Goal: Transaction & Acquisition: Purchase product/service

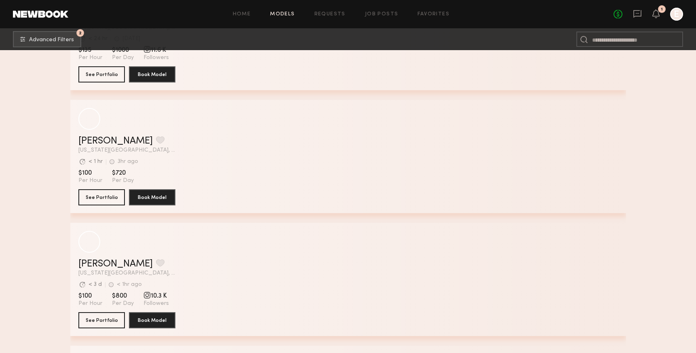
scroll to position [4557, 0]
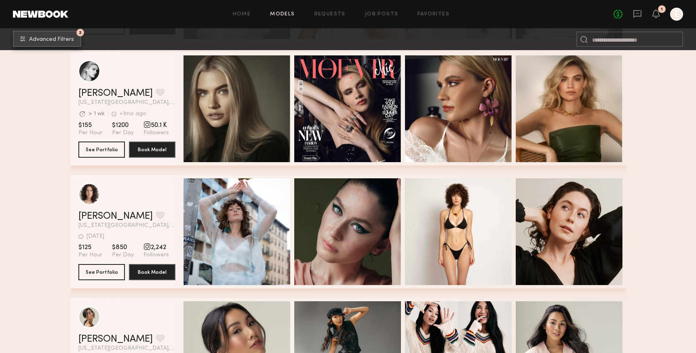
click at [67, 40] on span "Advanced Filters" at bounding box center [51, 40] width 45 height 6
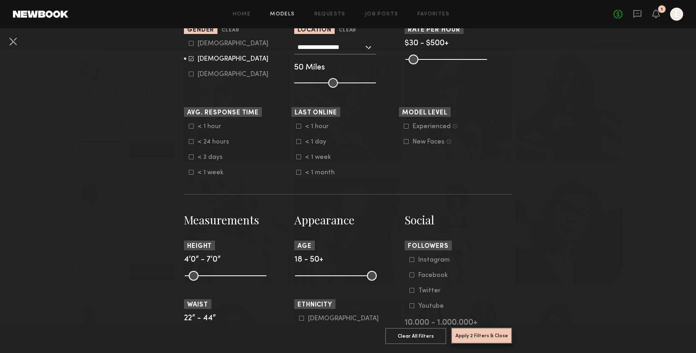
scroll to position [178, 0]
click at [480, 331] on button "Apply 2 Filters & Close" at bounding box center [481, 335] width 61 height 16
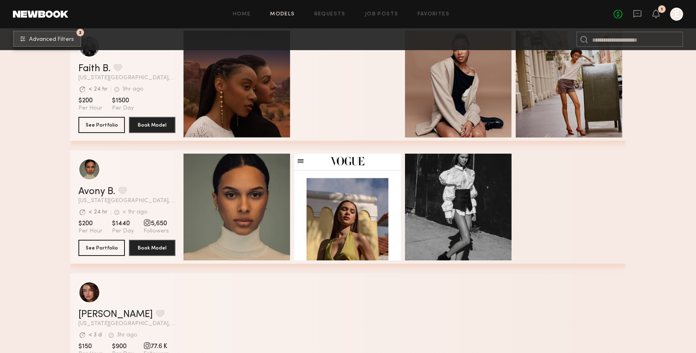
scroll to position [0, 0]
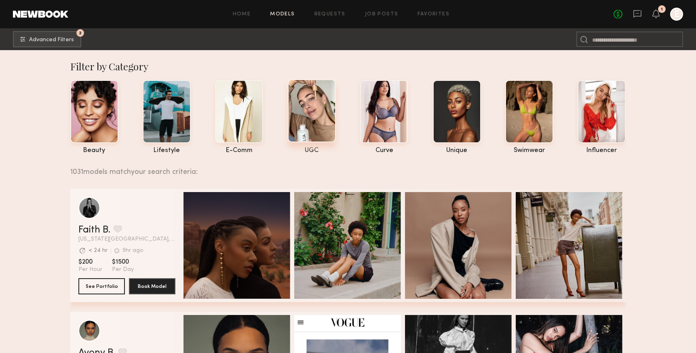
click at [306, 107] on div at bounding box center [312, 110] width 48 height 63
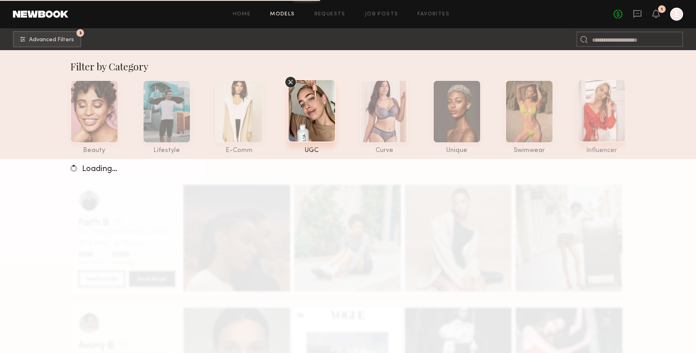
click at [606, 107] on div at bounding box center [601, 110] width 48 height 63
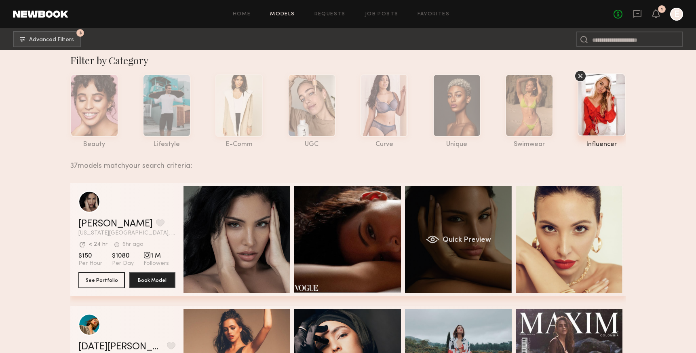
scroll to position [7, 0]
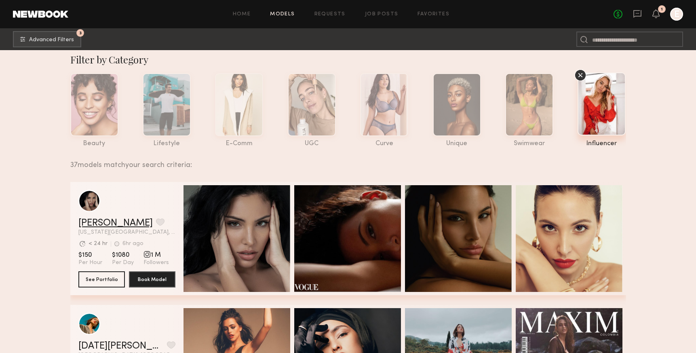
click at [93, 221] on link "Ramona E." at bounding box center [115, 223] width 74 height 10
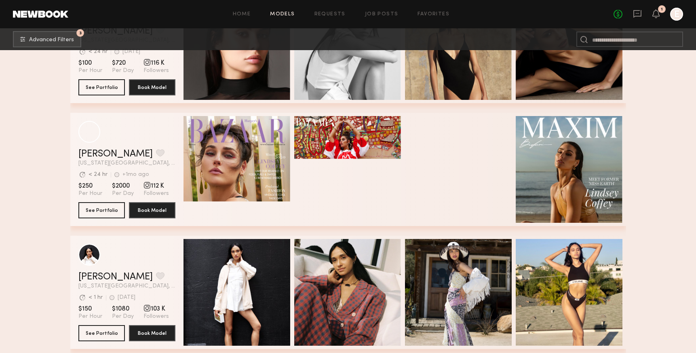
scroll to position [1661, 0]
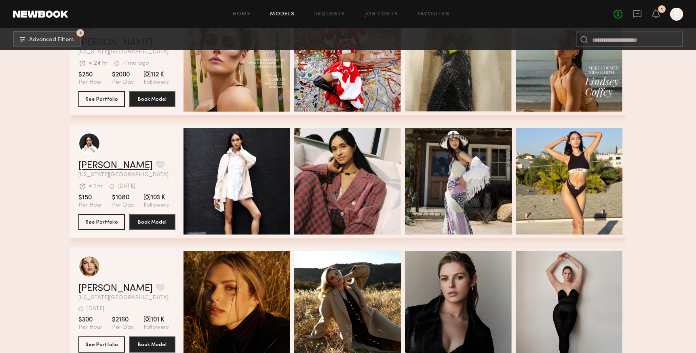
click at [103, 165] on link "Laura A." at bounding box center [115, 166] width 74 height 10
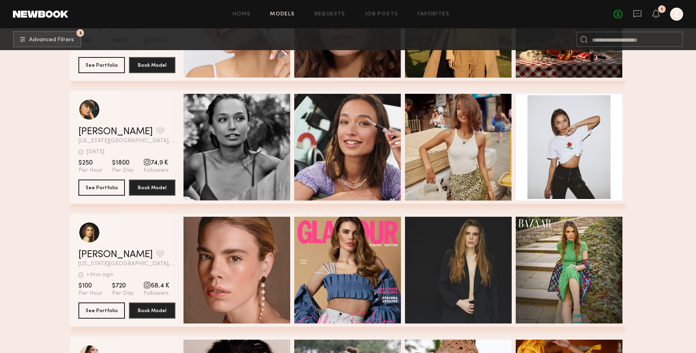
scroll to position [2913, 0]
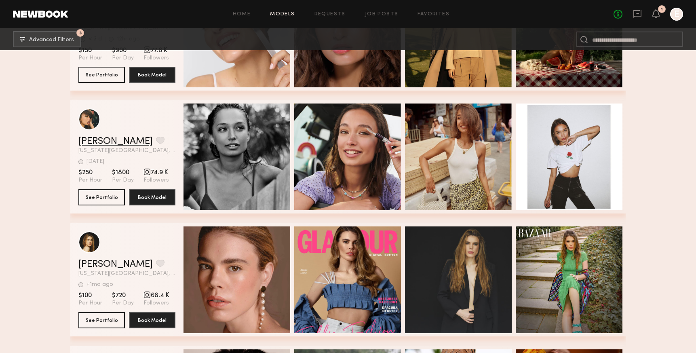
click at [105, 141] on link "Maria S." at bounding box center [115, 142] width 74 height 10
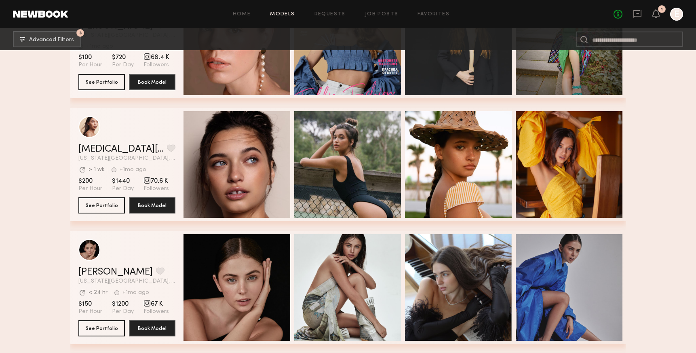
scroll to position [3146, 0]
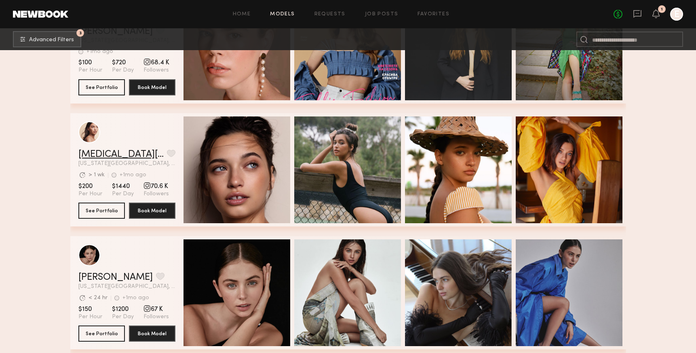
click at [97, 156] on link "Azlin E." at bounding box center [120, 154] width 85 height 10
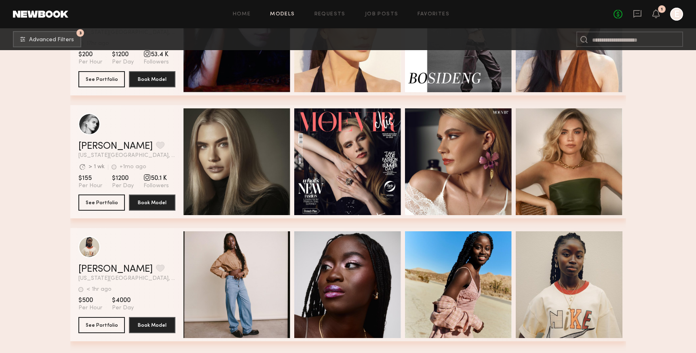
scroll to position [4394, 0]
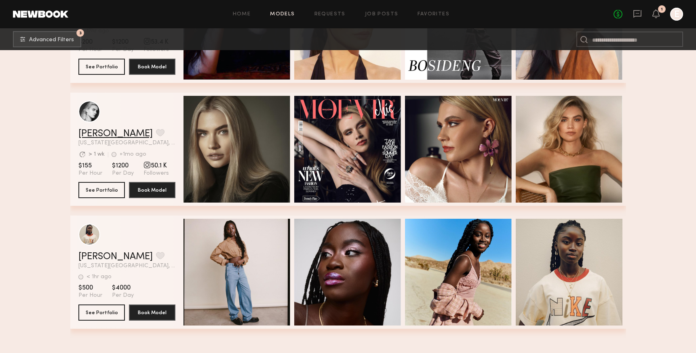
click at [91, 136] on link "[PERSON_NAME]" at bounding box center [115, 134] width 74 height 10
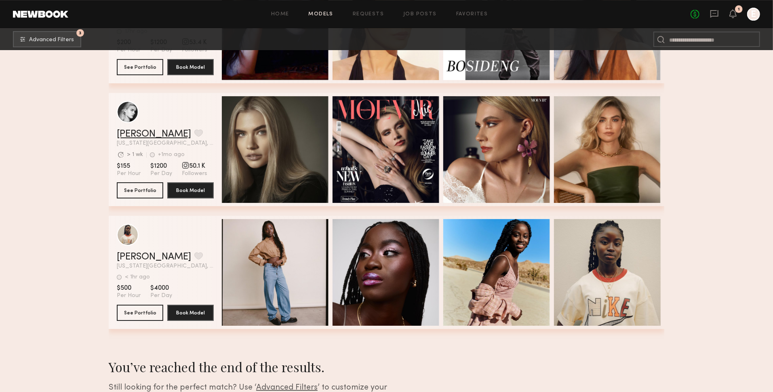
scroll to position [4468, 0]
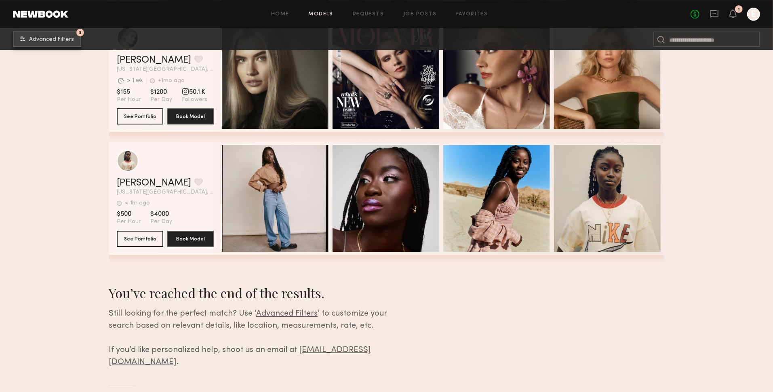
click at [60, 39] on span "Advanced Filters" at bounding box center [51, 40] width 45 height 6
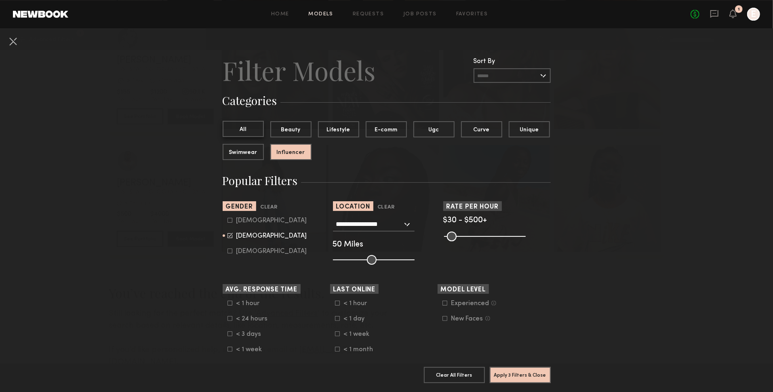
click at [256, 126] on button "All" at bounding box center [243, 129] width 41 height 16
click at [530, 352] on button "Apply 2 Filters & Close" at bounding box center [520, 374] width 61 height 16
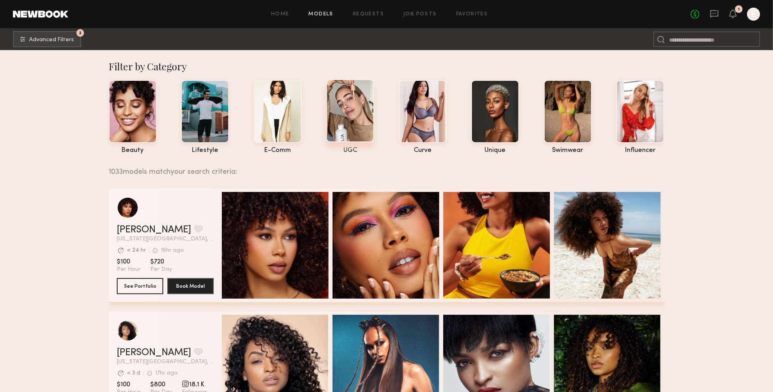
click at [351, 118] on div at bounding box center [350, 110] width 48 height 63
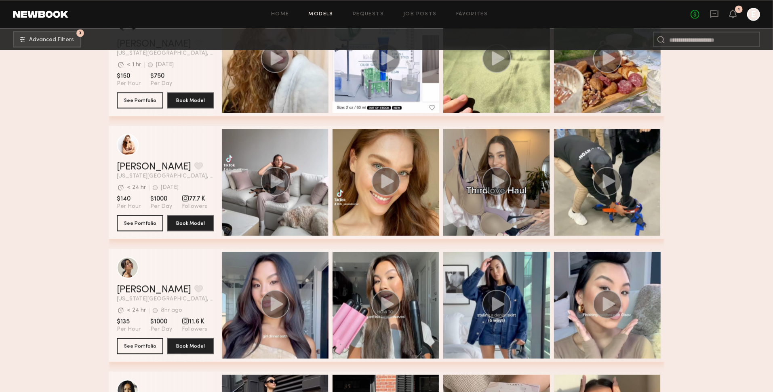
scroll to position [1192, 0]
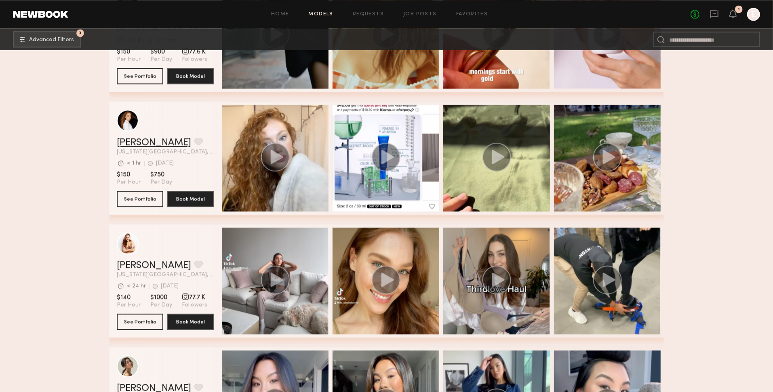
click at [129, 140] on link "Elise S." at bounding box center [154, 143] width 74 height 10
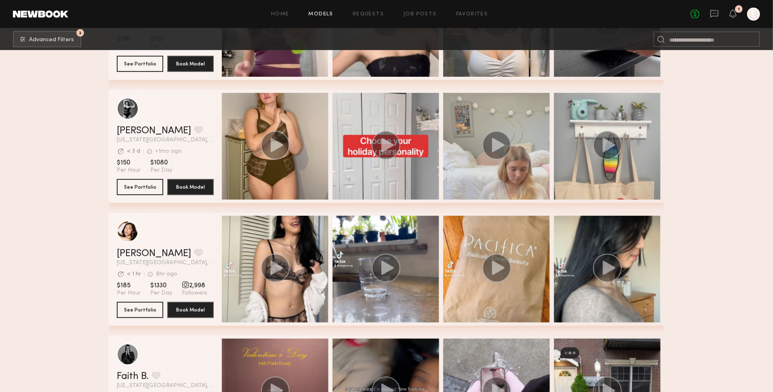
scroll to position [0, 0]
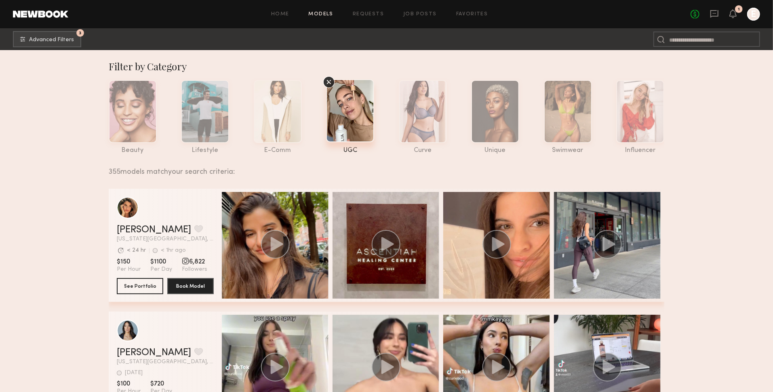
click at [332, 82] on icon at bounding box center [329, 82] width 12 height 12
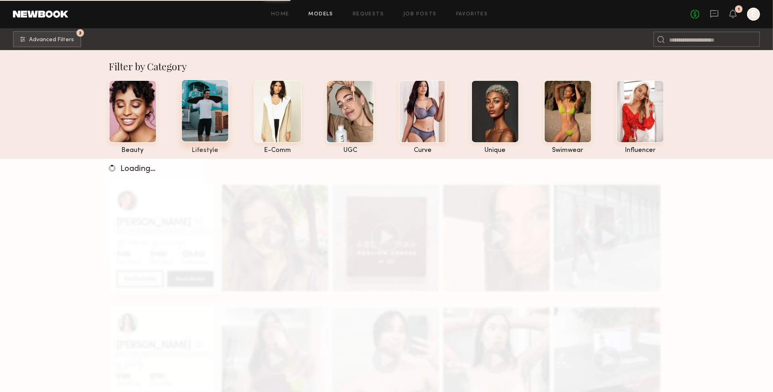
click at [206, 111] on div at bounding box center [205, 110] width 48 height 63
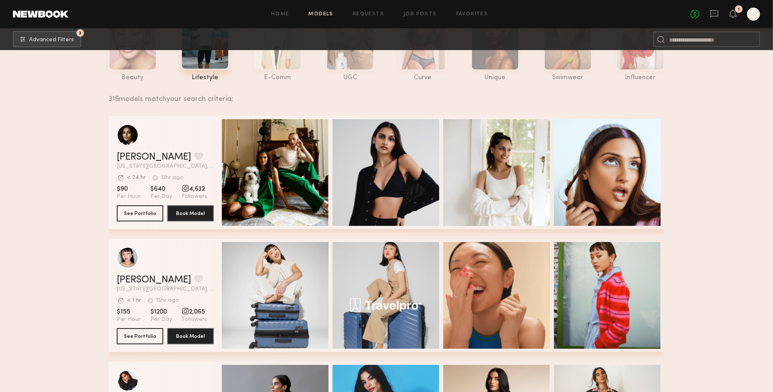
scroll to position [74, 0]
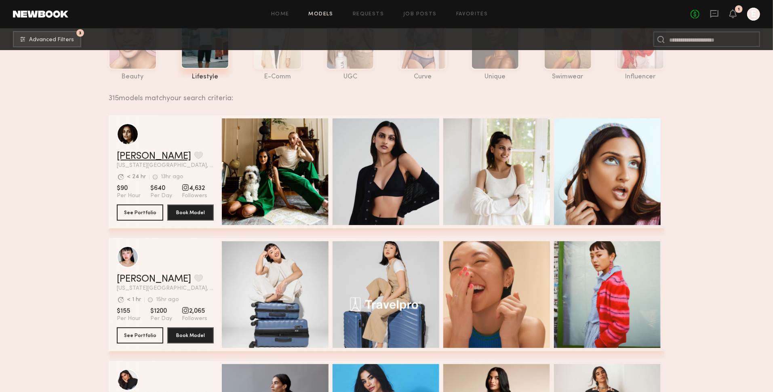
click at [138, 154] on link "Slesha P." at bounding box center [154, 156] width 74 height 10
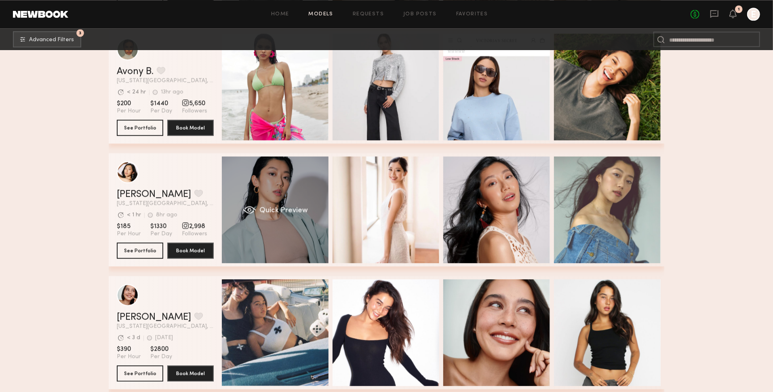
scroll to position [1481, 0]
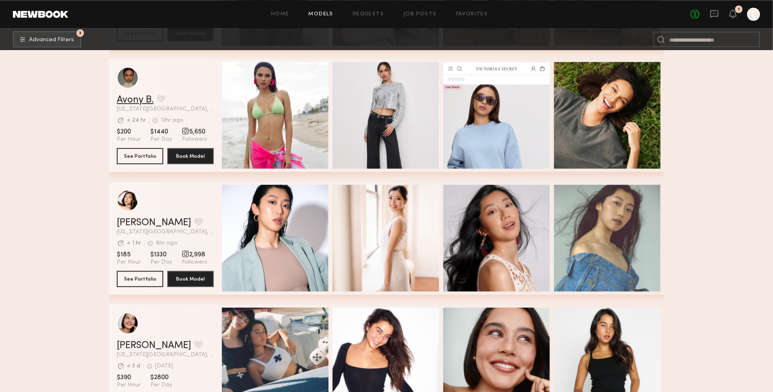
click at [142, 101] on link "Avony B." at bounding box center [135, 100] width 37 height 10
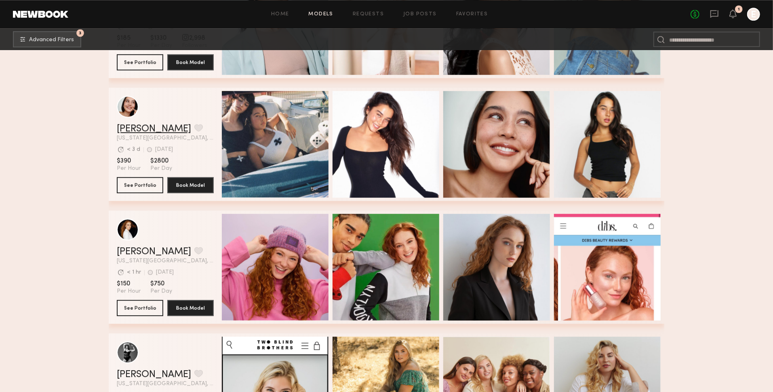
click at [140, 126] on link "Asalia Y." at bounding box center [154, 129] width 74 height 10
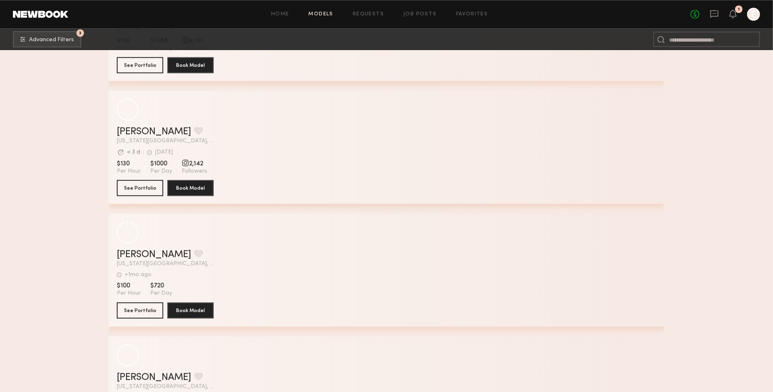
scroll to position [8572, 0]
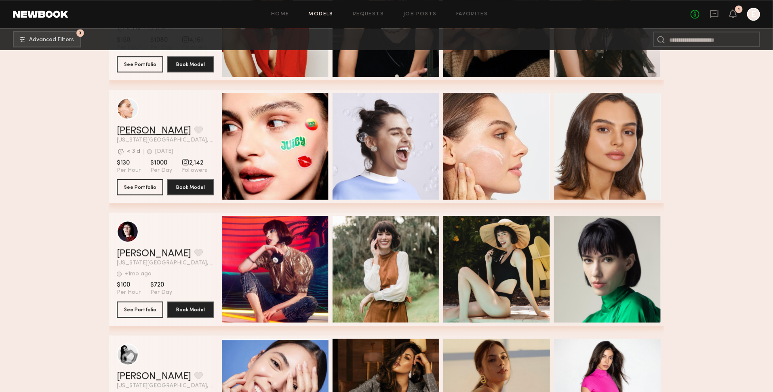
click at [149, 128] on link "Sophia R." at bounding box center [154, 131] width 74 height 10
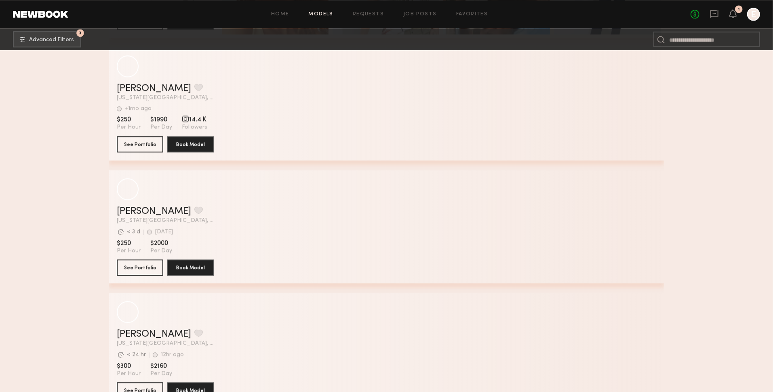
scroll to position [10826, 0]
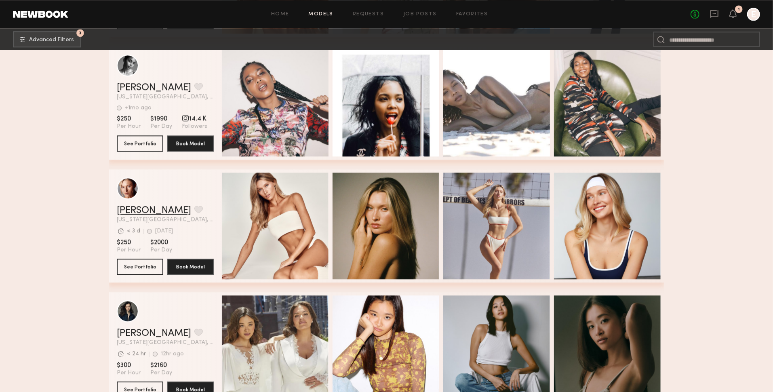
click at [139, 214] on link "Hailey A." at bounding box center [154, 211] width 74 height 10
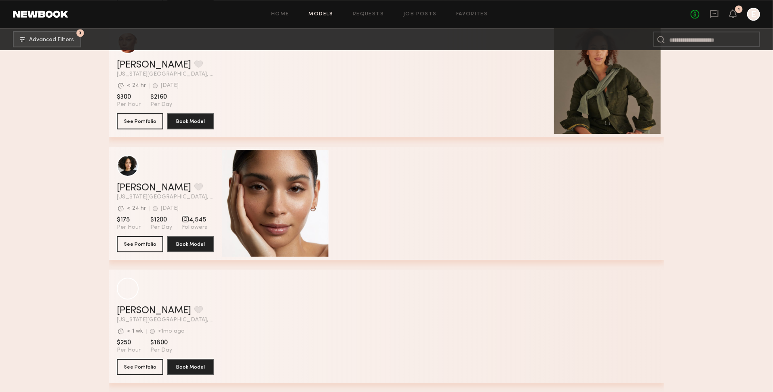
scroll to position [13437, 0]
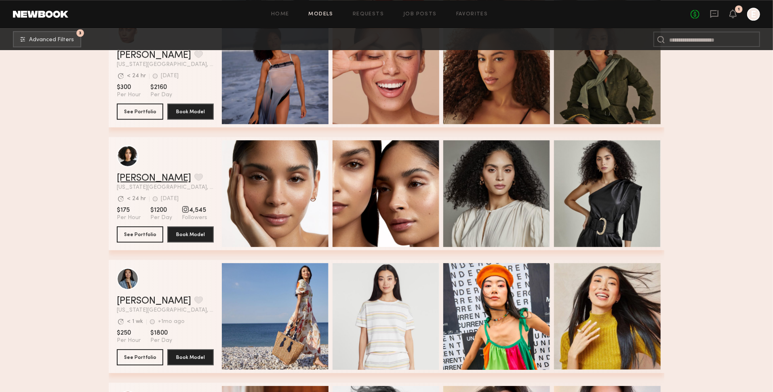
click at [148, 181] on link "Savannah L." at bounding box center [154, 178] width 74 height 10
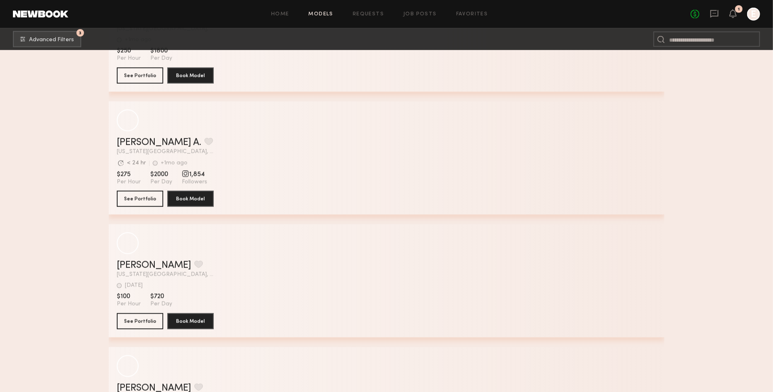
scroll to position [19124, 0]
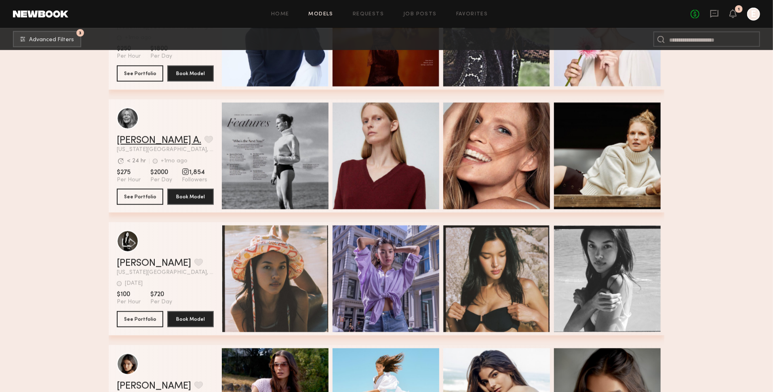
click at [130, 141] on link "Hartje A." at bounding box center [159, 141] width 84 height 10
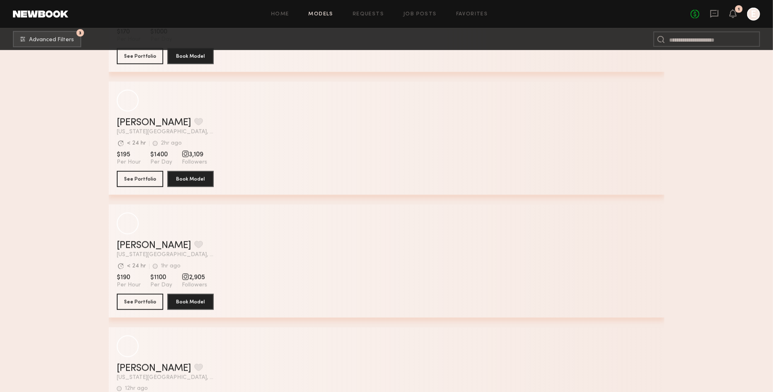
scroll to position [23680, 0]
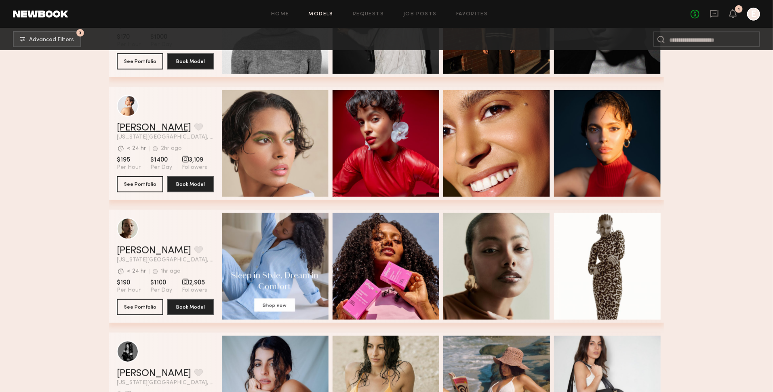
click at [148, 130] on link "Gissell D." at bounding box center [154, 128] width 74 height 10
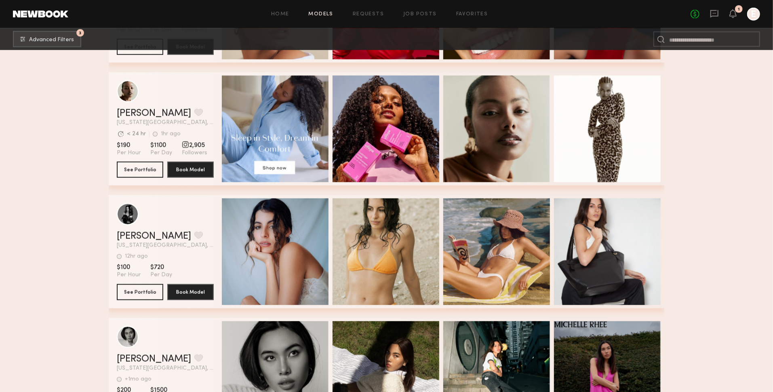
scroll to position [23811, 0]
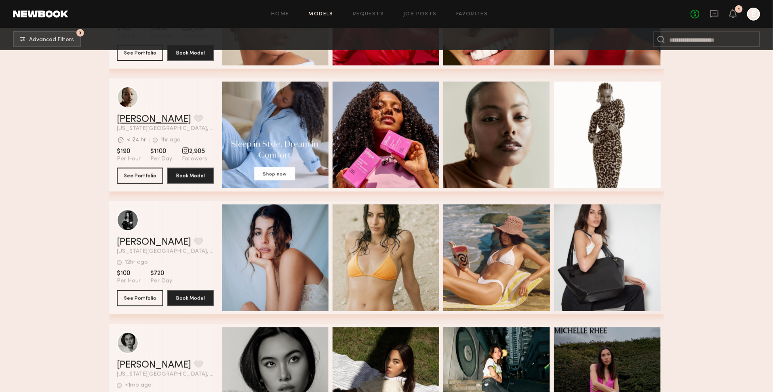
click at [127, 122] on link "Sara A." at bounding box center [154, 120] width 74 height 10
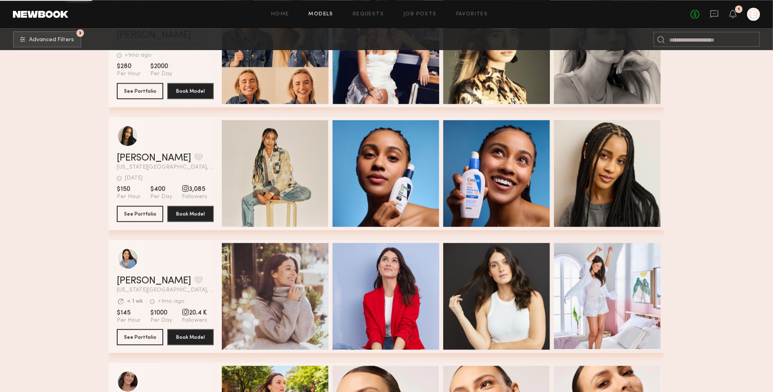
scroll to position [24652, 0]
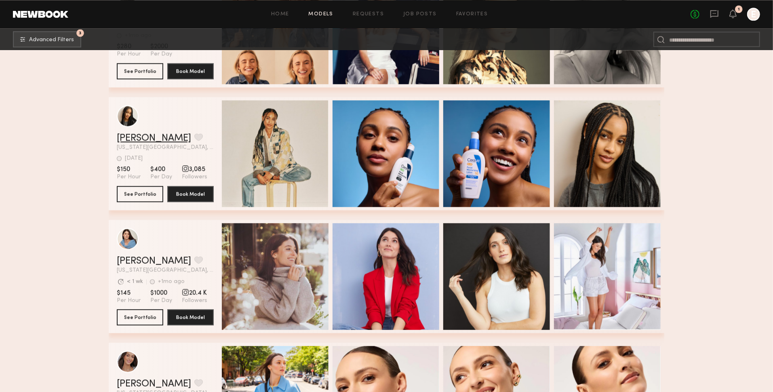
click at [136, 139] on link "[PERSON_NAME]" at bounding box center [154, 138] width 74 height 10
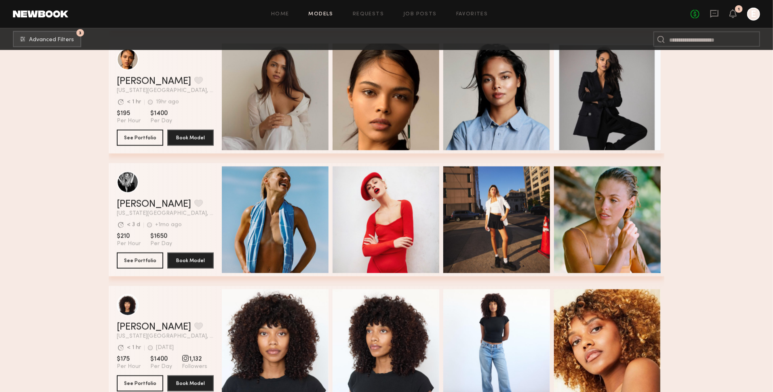
scroll to position [26268, 0]
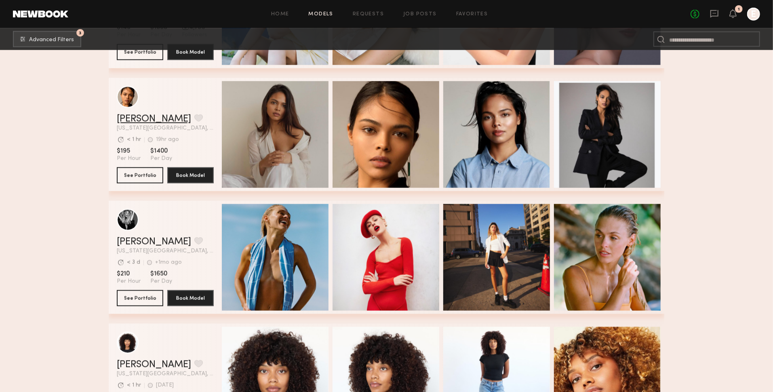
click at [134, 120] on link "Sharmin E." at bounding box center [154, 119] width 74 height 10
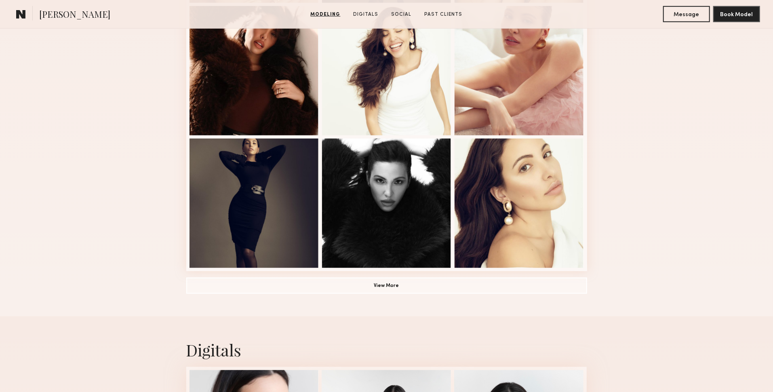
scroll to position [496, 0]
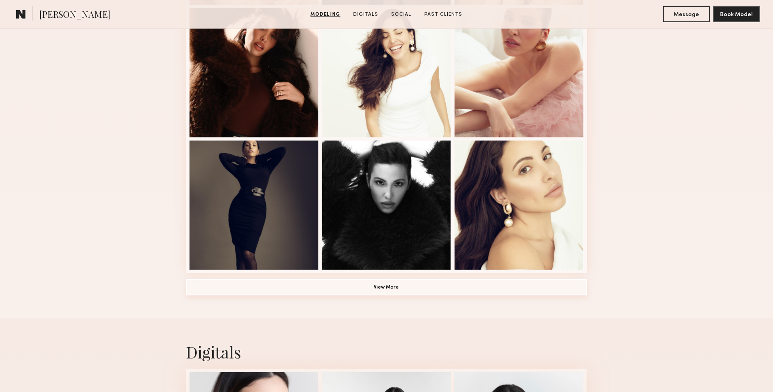
click at [347, 285] on button "View More" at bounding box center [386, 287] width 401 height 16
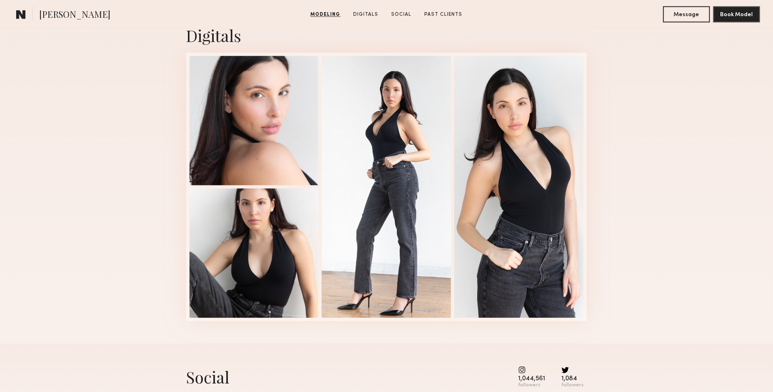
scroll to position [1342, 0]
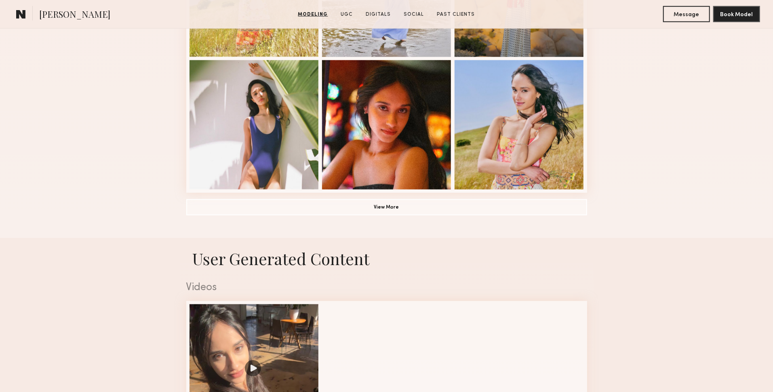
scroll to position [587, 0]
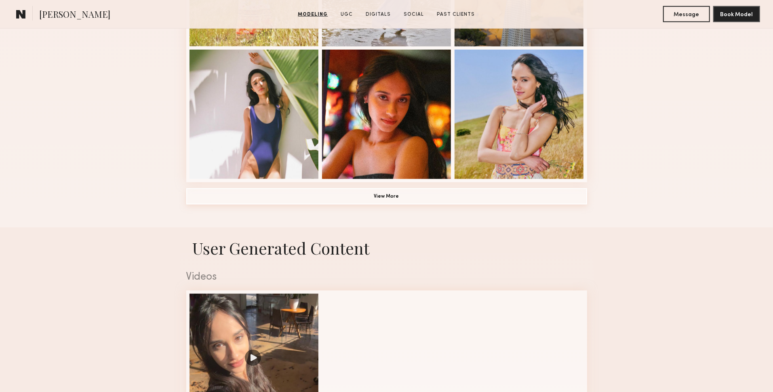
click at [439, 197] on button "View More" at bounding box center [386, 196] width 401 height 16
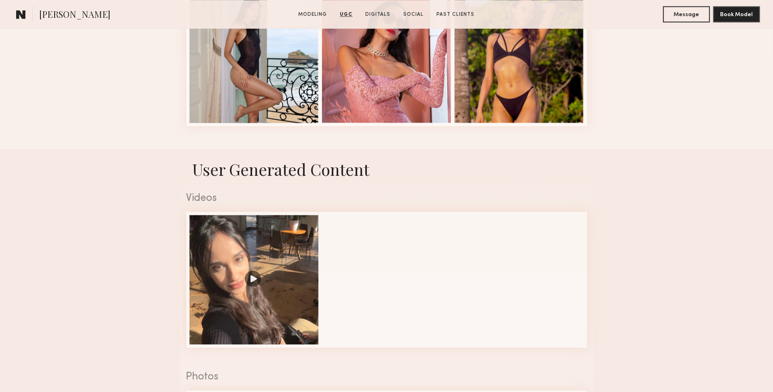
scroll to position [1161, 0]
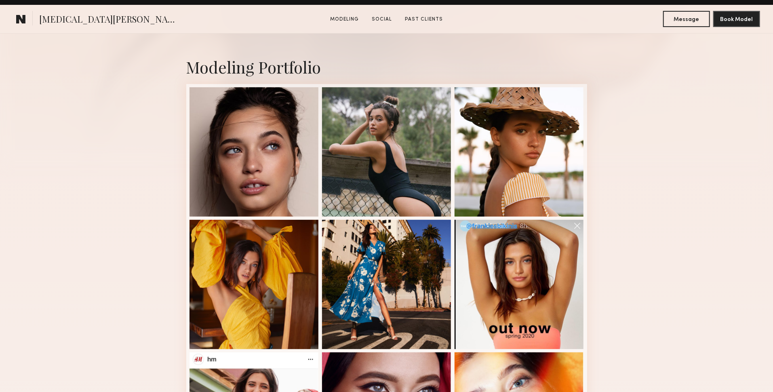
scroll to position [162, 0]
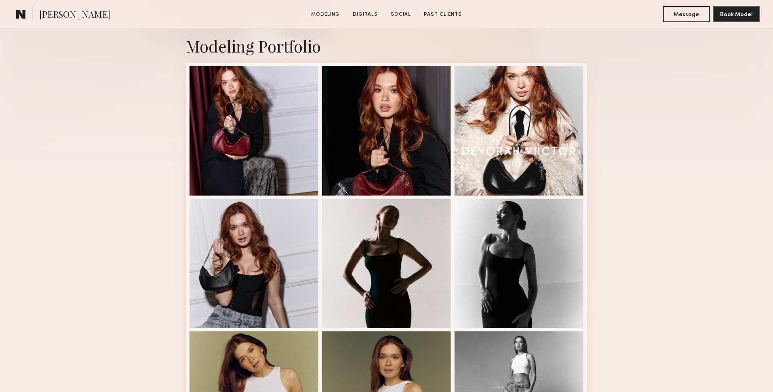
scroll to position [174, 0]
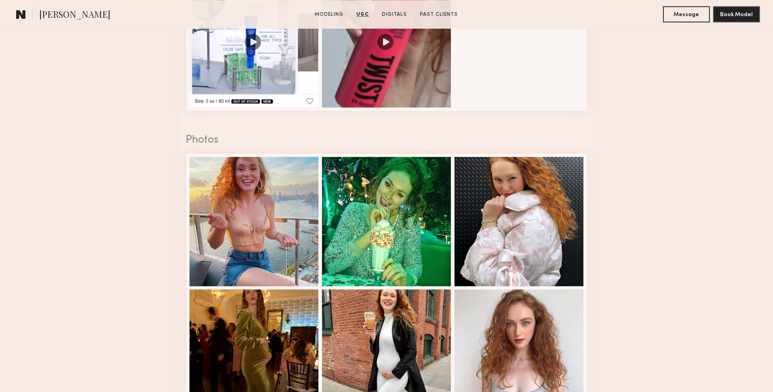
scroll to position [1354, 0]
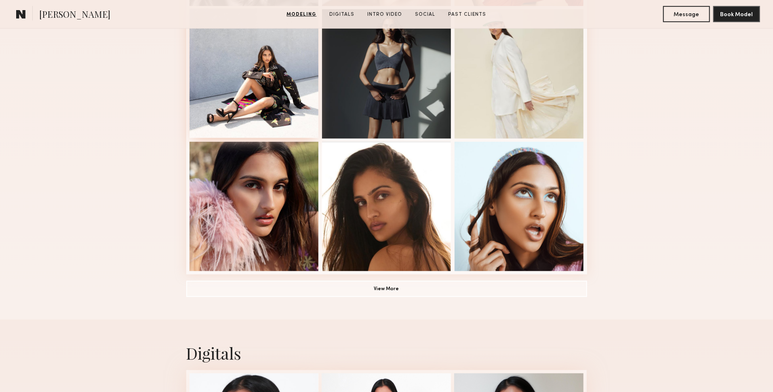
scroll to position [654, 0]
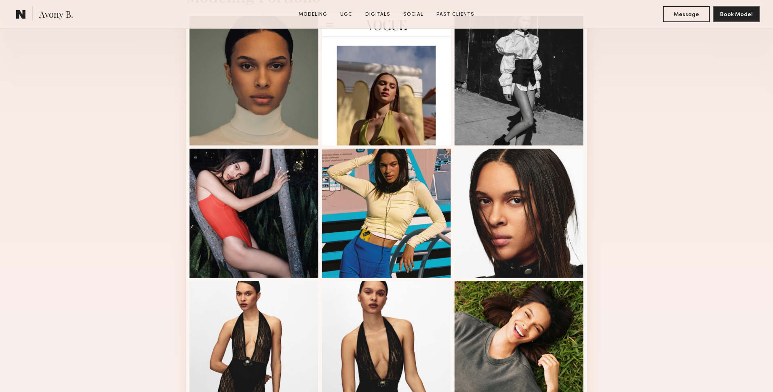
scroll to position [237, 0]
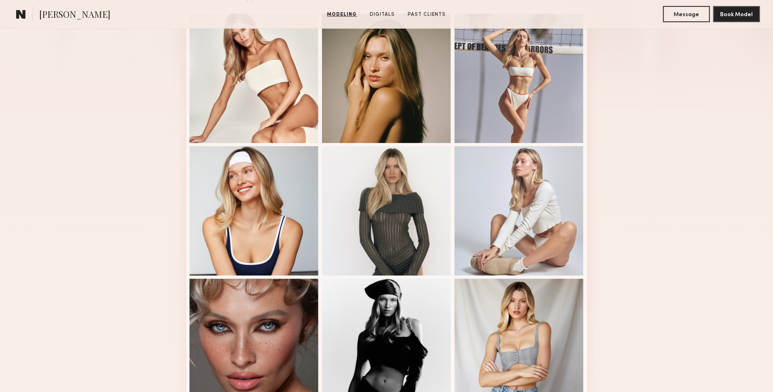
scroll to position [223, 0]
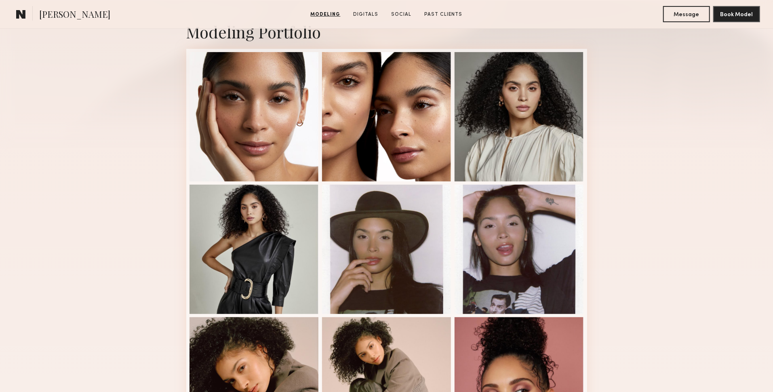
scroll to position [198, 0]
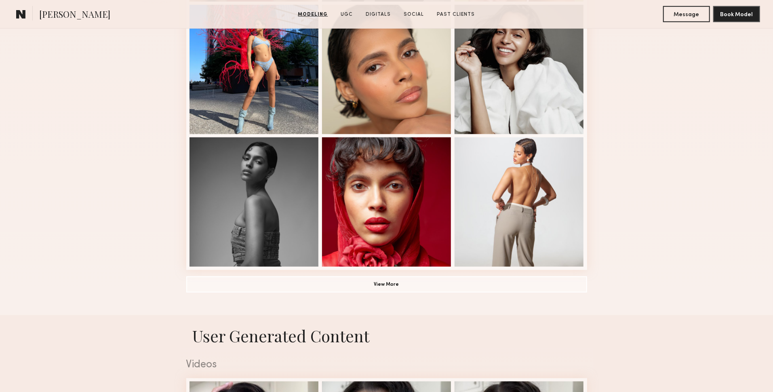
scroll to position [507, 0]
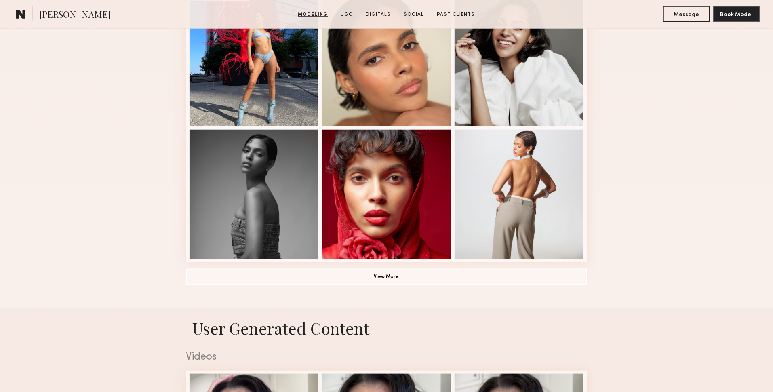
click at [543, 269] on button "View More" at bounding box center [386, 276] width 401 height 16
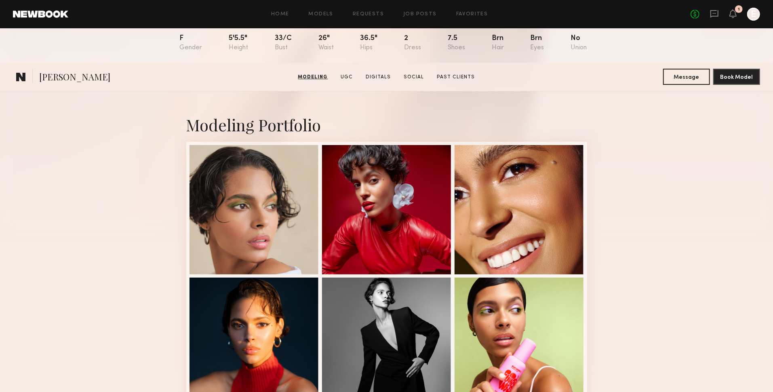
scroll to position [0, 0]
